Goal: Information Seeking & Learning: Learn about a topic

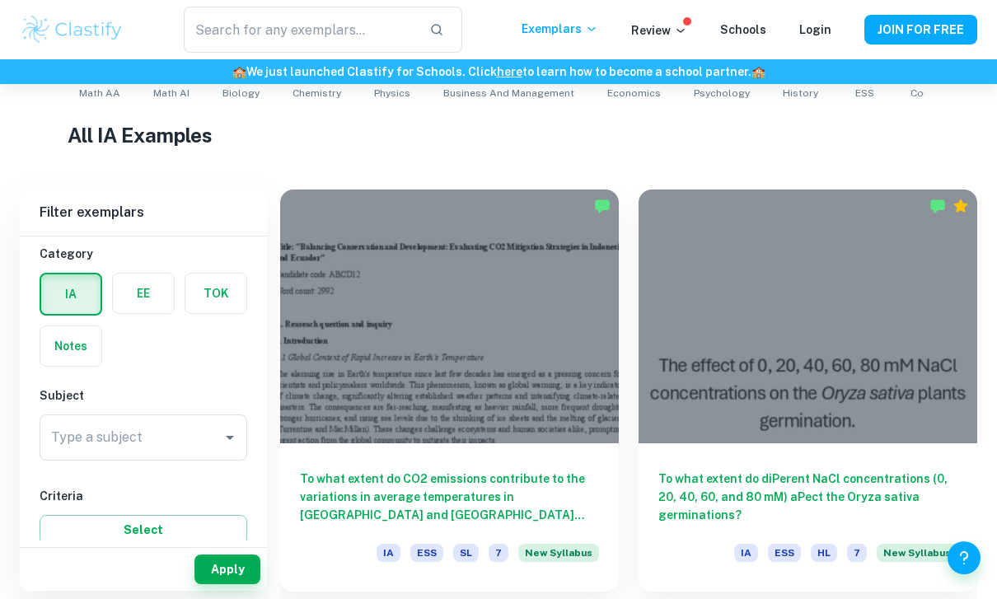
scroll to position [43, 0]
click at [95, 433] on div "Type a subject Type a subject" at bounding box center [144, 434] width 208 height 46
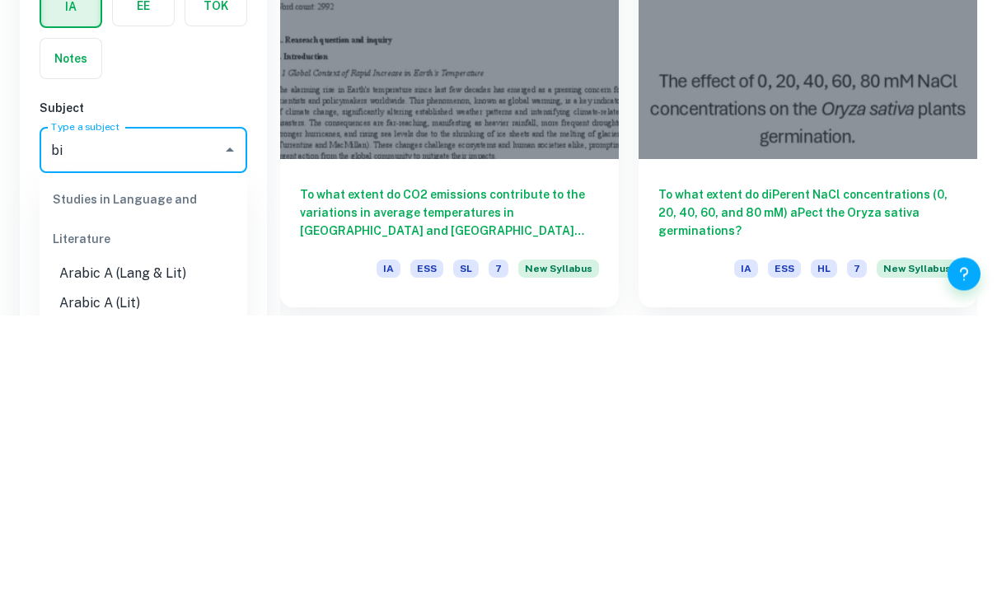
type input "bio"
click at [100, 503] on li "Biology" at bounding box center [144, 518] width 208 height 30
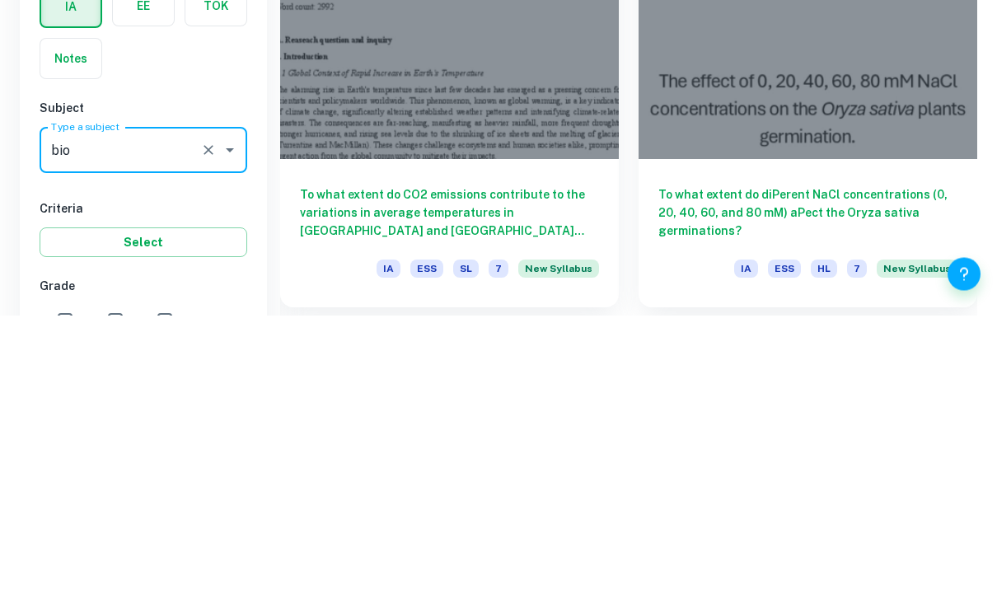
click at [68, 512] on button "Select" at bounding box center [144, 527] width 208 height 30
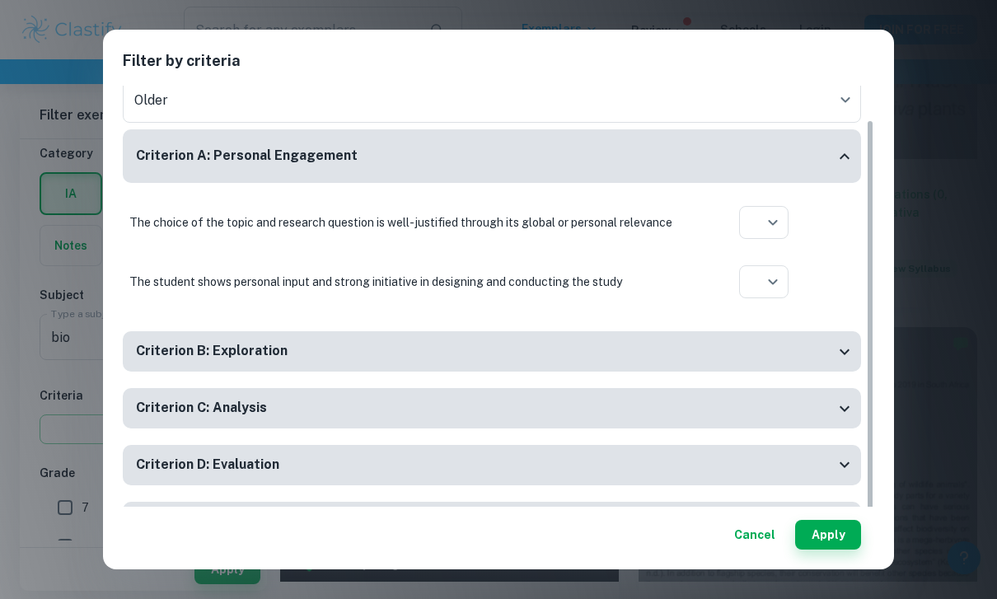
scroll to position [36, 0]
click at [58, 327] on div "Filter by criteria Session * Session Older current Session Criterion A: Persona…" at bounding box center [498, 299] width 997 height 599
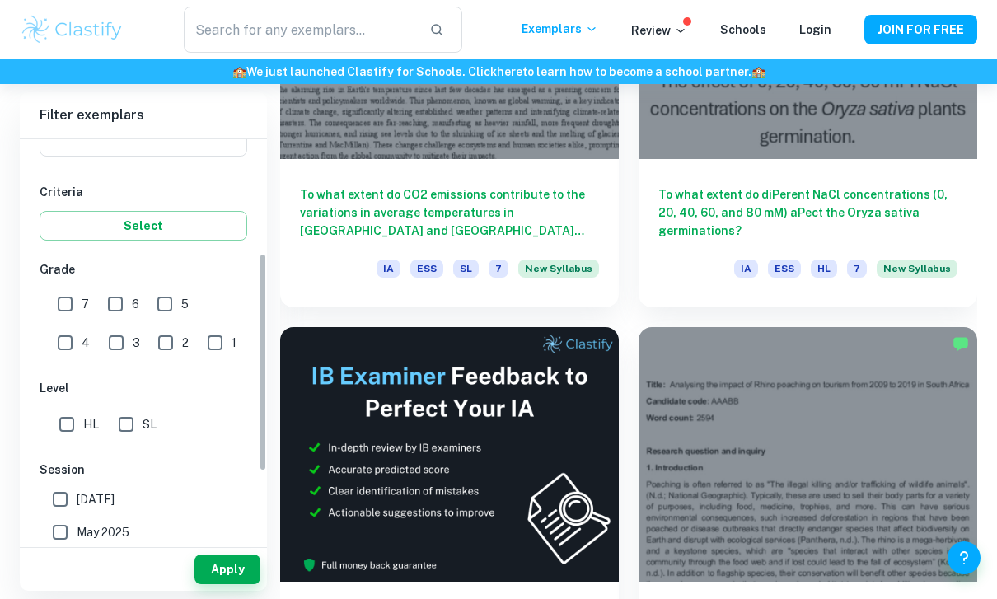
scroll to position [248, 0]
click at [63, 318] on input "7" at bounding box center [65, 302] width 33 height 33
checkbox input "true"
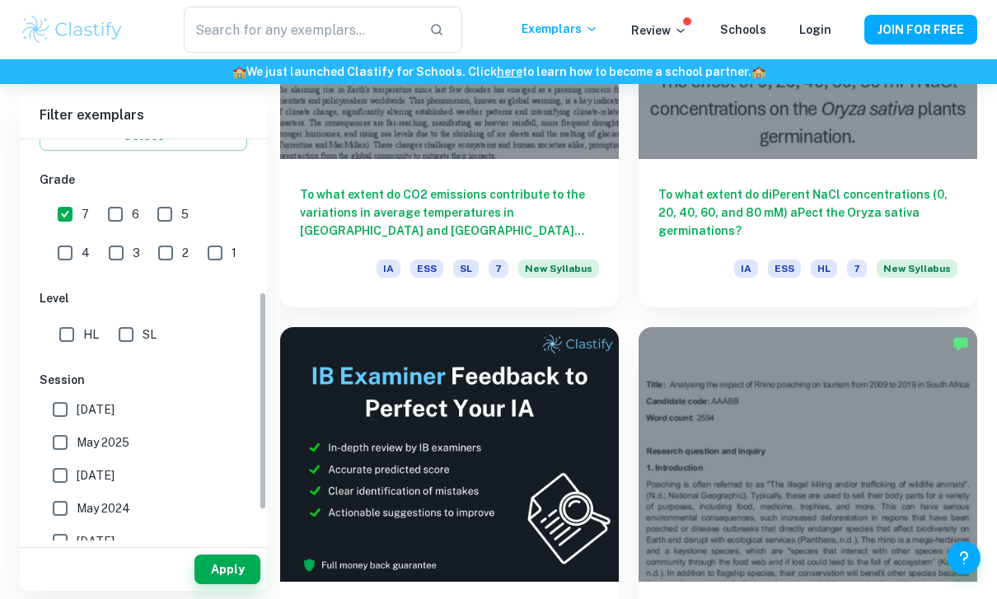
scroll to position [352, 0]
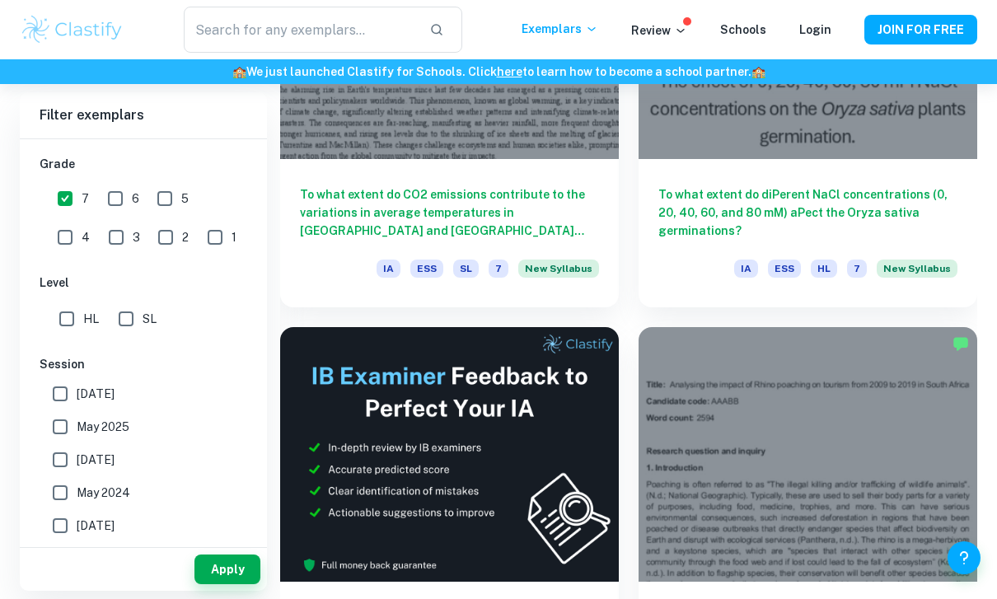
click at [59, 329] on input "HL" at bounding box center [66, 318] width 33 height 33
checkbox input "true"
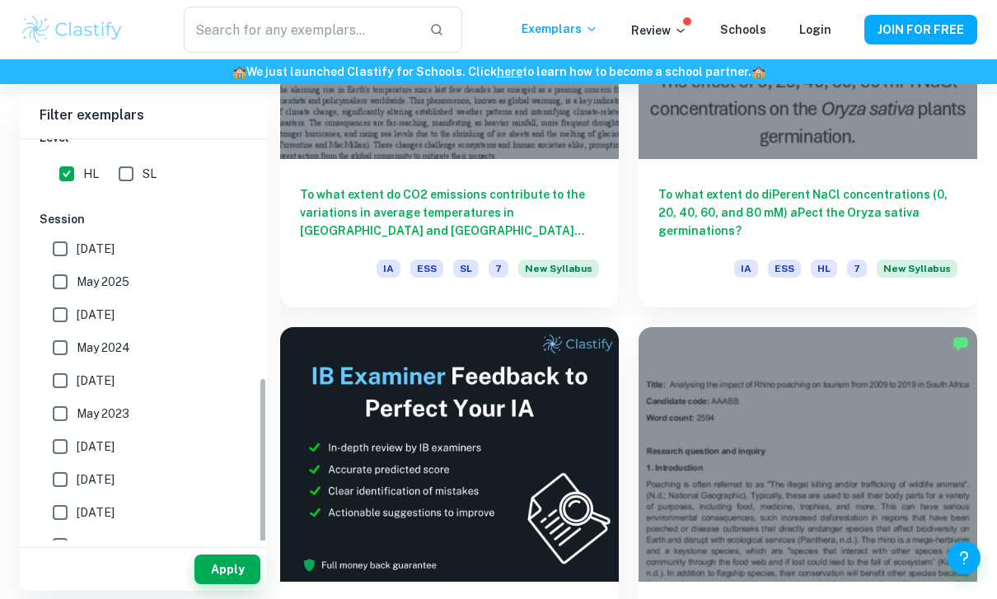
scroll to position [496, 0]
click at [72, 311] on input "[DATE]" at bounding box center [60, 315] width 33 height 33
checkbox input "true"
click at [213, 584] on button "Apply" at bounding box center [227, 569] width 66 height 30
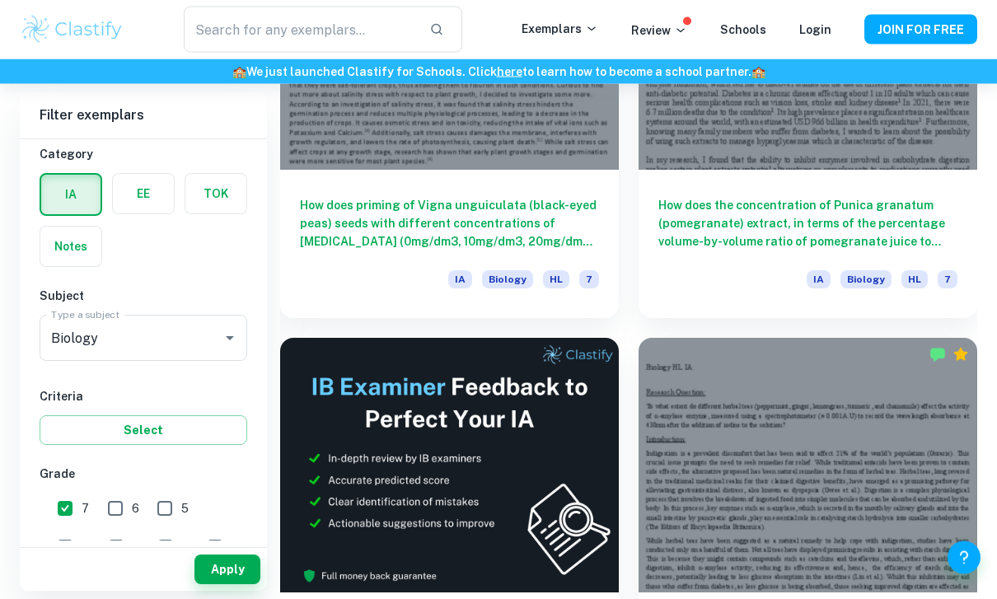
click at [63, 507] on input "7" at bounding box center [65, 508] width 33 height 33
checkbox input "false"
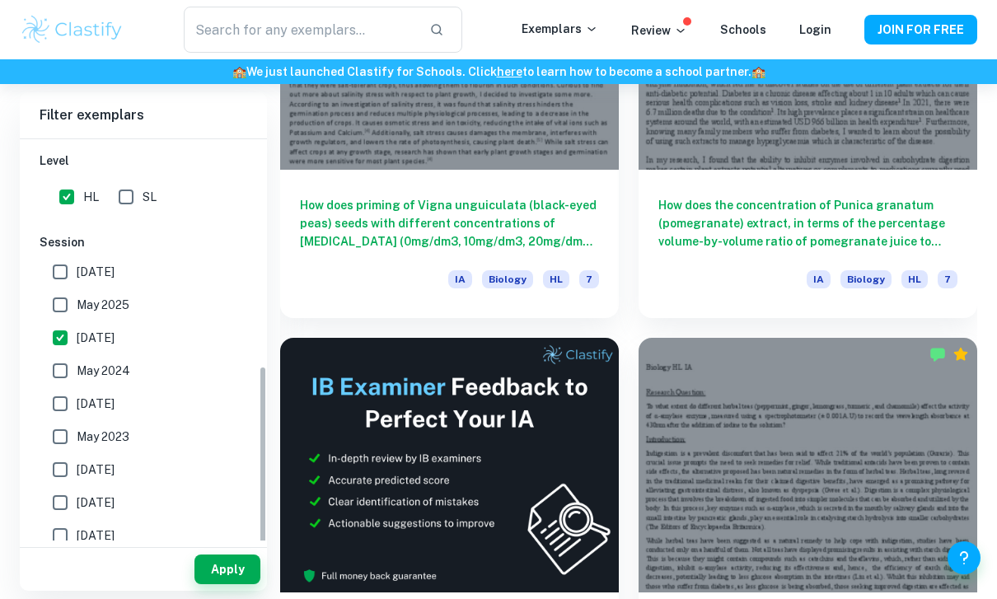
scroll to position [480, 0]
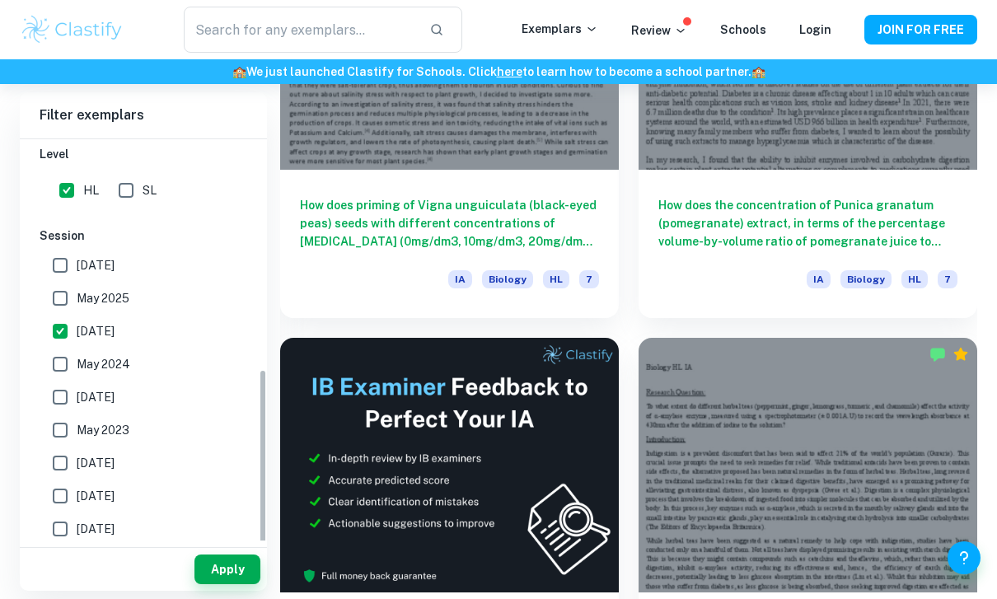
click at [65, 333] on input "[DATE]" at bounding box center [60, 331] width 33 height 33
checkbox input "false"
click at [203, 584] on button "Apply" at bounding box center [227, 569] width 66 height 30
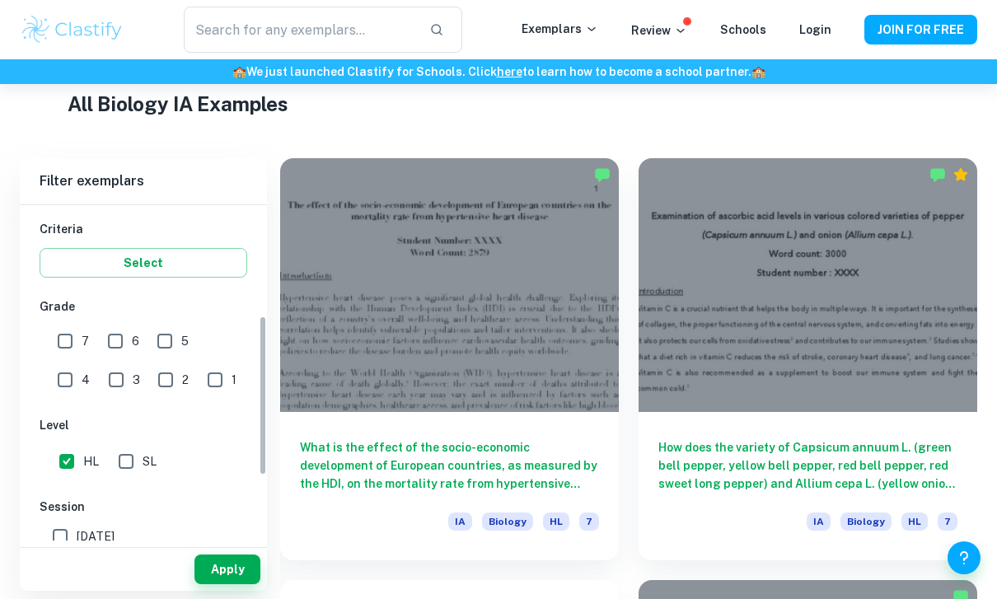
scroll to position [265, 0]
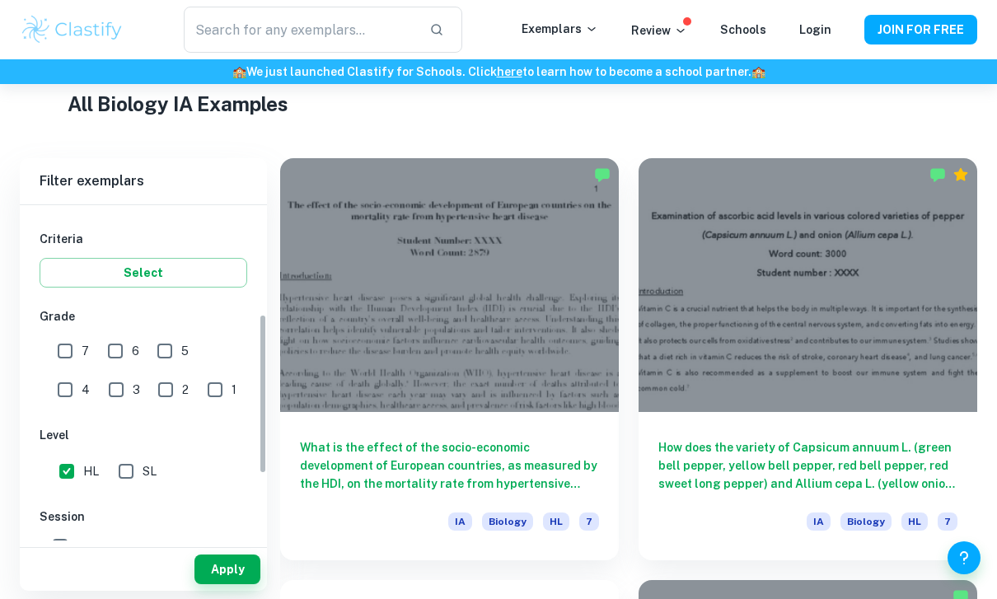
click at [60, 355] on input "7" at bounding box center [65, 350] width 33 height 33
checkbox input "true"
click at [111, 358] on input "6" at bounding box center [115, 350] width 33 height 33
checkbox input "true"
click at [213, 584] on button "Apply" at bounding box center [227, 569] width 66 height 30
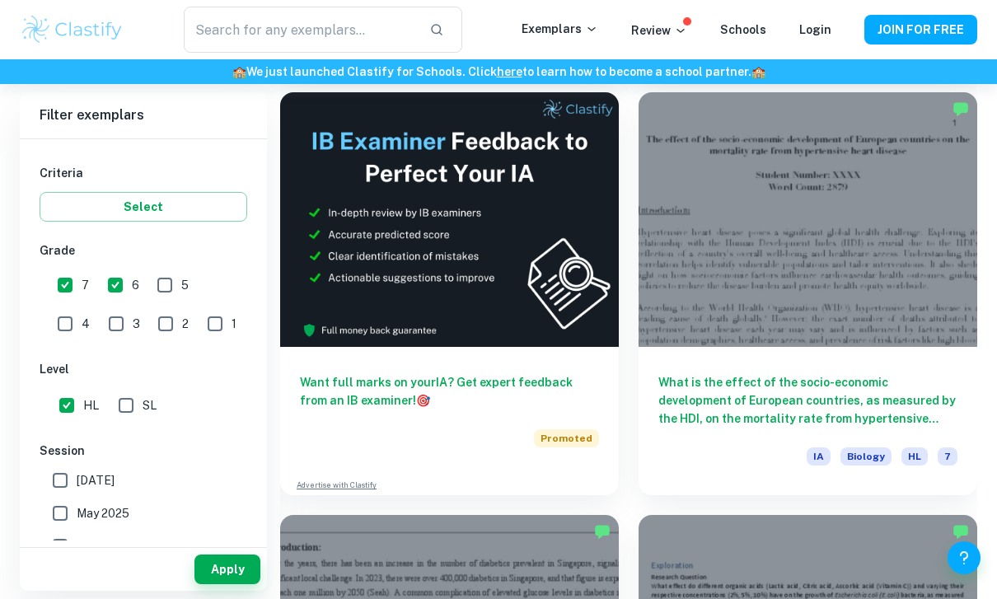
scroll to position [914, 0]
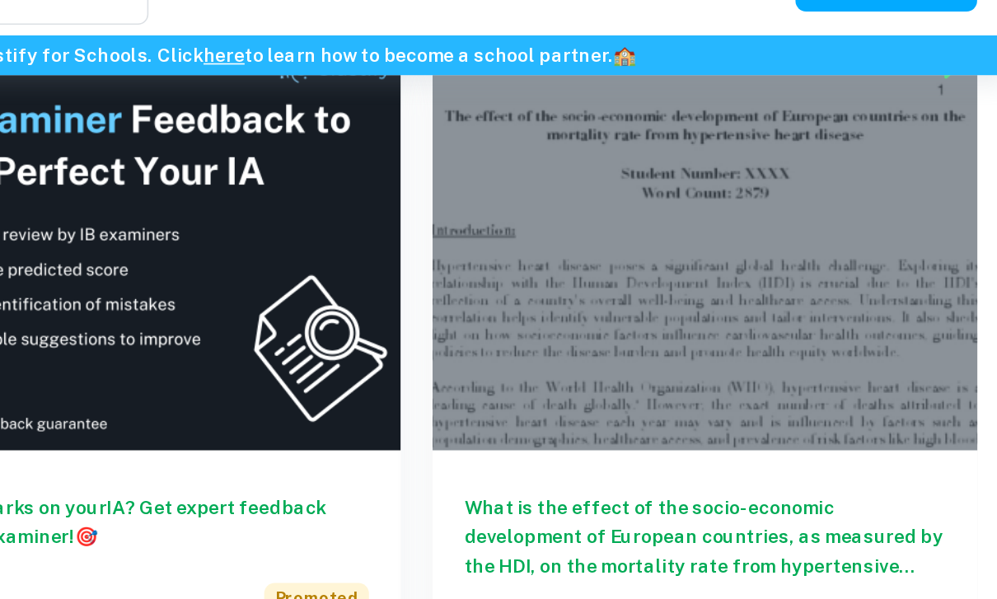
click at [638, 257] on div at bounding box center [807, 190] width 339 height 254
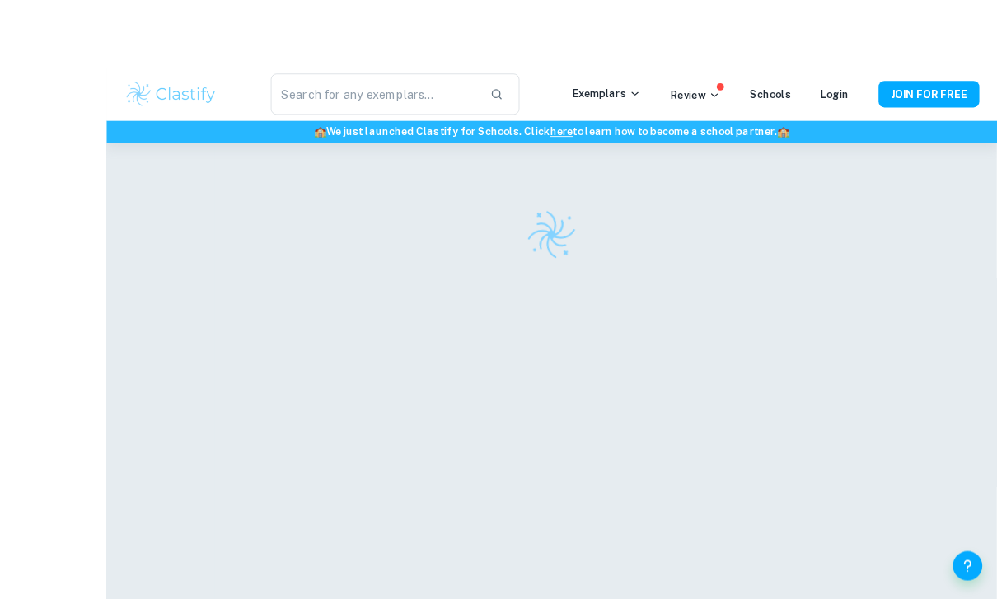
scroll to position [1, 0]
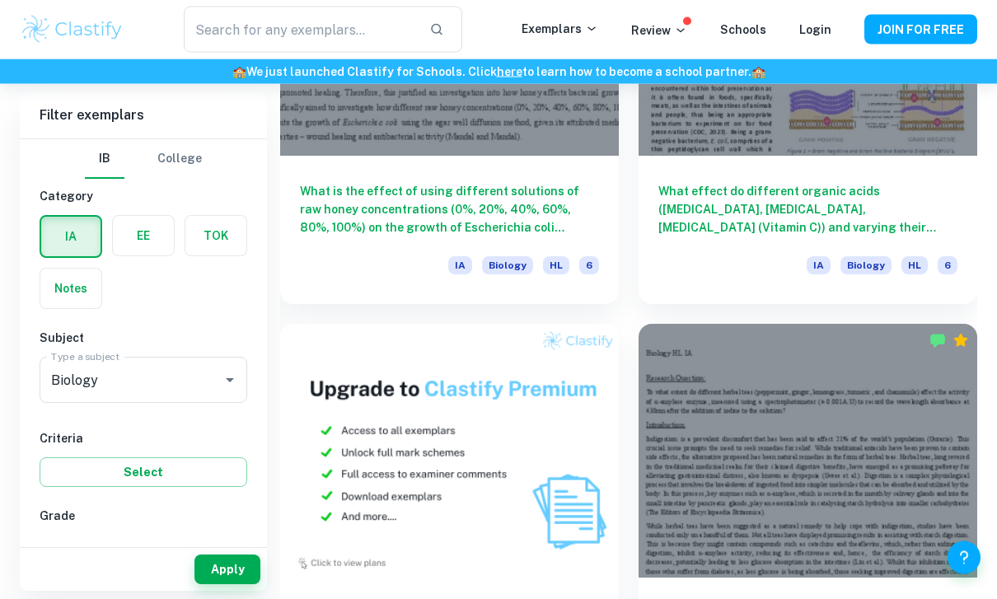
scroll to position [1647, 0]
